Goal: Find specific page/section: Find specific page/section

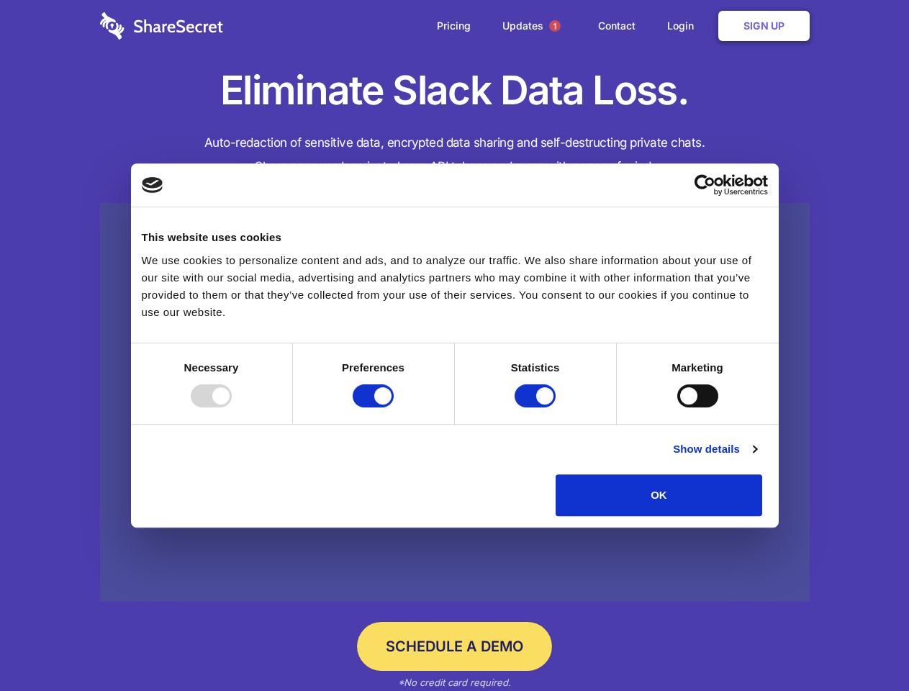
click at [232, 407] on div at bounding box center [211, 395] width 41 height 23
click at [394, 407] on input "Preferences" at bounding box center [373, 395] width 41 height 23
checkbox input "false"
click at [537, 407] on input "Statistics" at bounding box center [534, 395] width 41 height 23
checkbox input "false"
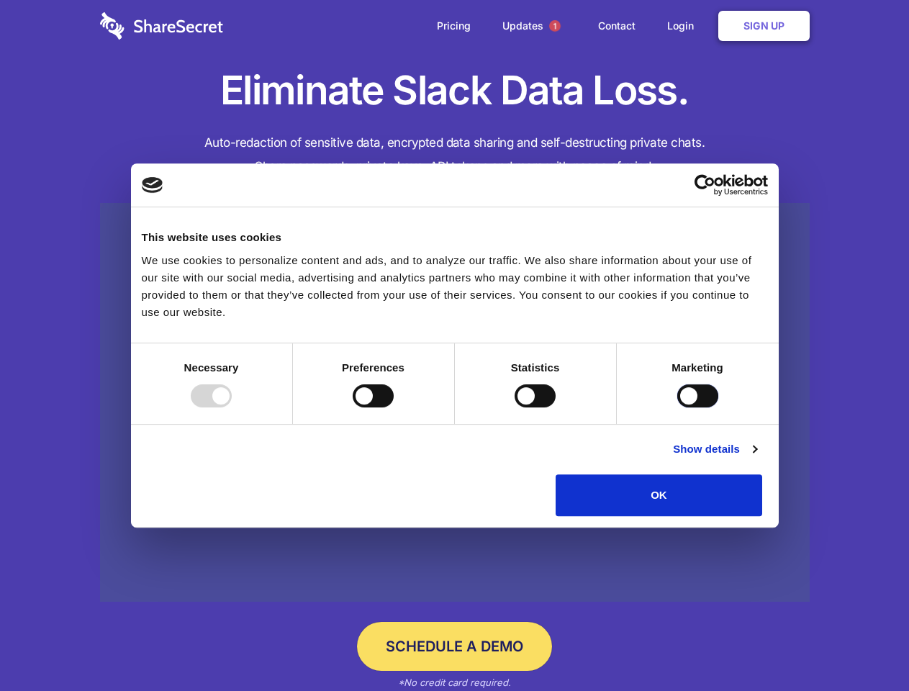
click at [677, 407] on input "Marketing" at bounding box center [697, 395] width 41 height 23
checkbox input "true"
click at [756, 458] on link "Show details" at bounding box center [714, 448] width 83 height 17
click at [0, 0] on ul "Necessary 7 Necessary cookies help make a website usable by enabling basic func…" at bounding box center [0, 0] width 0 height 0
click at [554, 26] on span "1" at bounding box center [555, 26] width 12 height 12
